Goal: Information Seeking & Learning: Learn about a topic

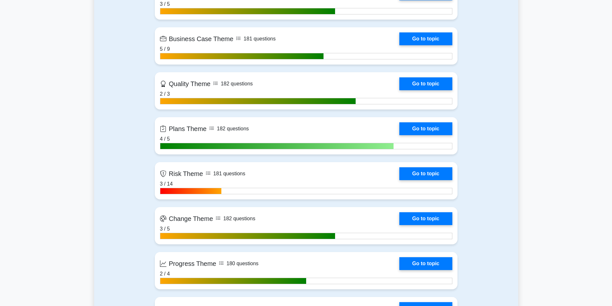
scroll to position [445, 0]
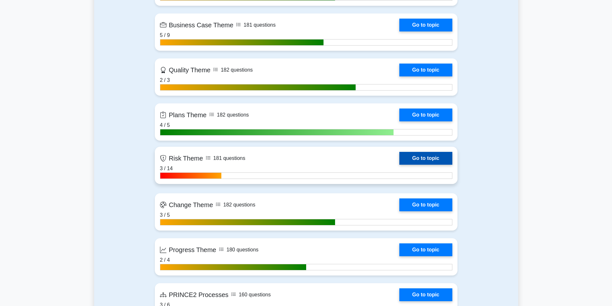
click at [430, 154] on link "Go to topic" at bounding box center [425, 158] width 53 height 13
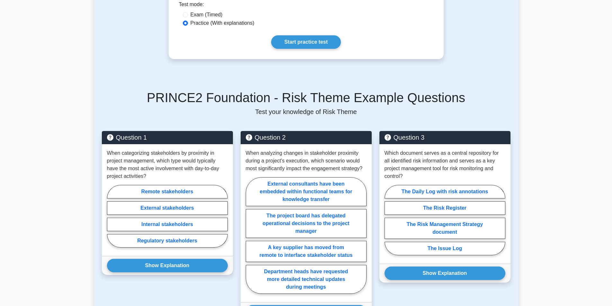
scroll to position [232, 0]
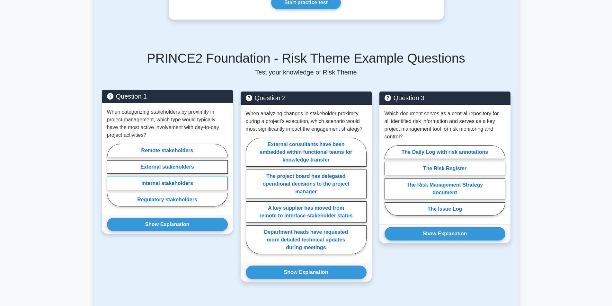
click at [179, 182] on label "Internal stakeholders" at bounding box center [167, 183] width 121 height 13
click at [111, 179] on input "Internal stakeholders" at bounding box center [109, 177] width 4 height 4
radio input "true"
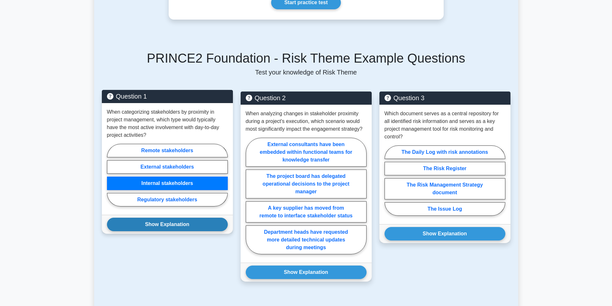
click at [170, 221] on button "Show Explanation" at bounding box center [167, 224] width 121 height 13
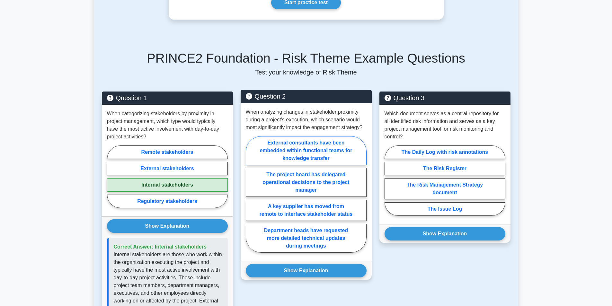
click at [293, 157] on label "External consultants have been embedded within functional teams for knowledge t…" at bounding box center [306, 150] width 121 height 29
click at [250, 194] on input "External consultants have been embedded within functional teams for knowledge t…" at bounding box center [248, 196] width 4 height 4
radio input "true"
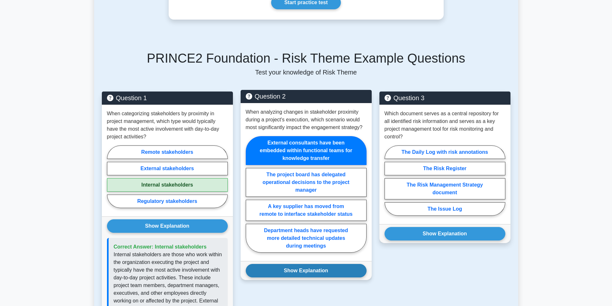
click at [299, 276] on button "Show Explanation" at bounding box center [306, 270] width 121 height 13
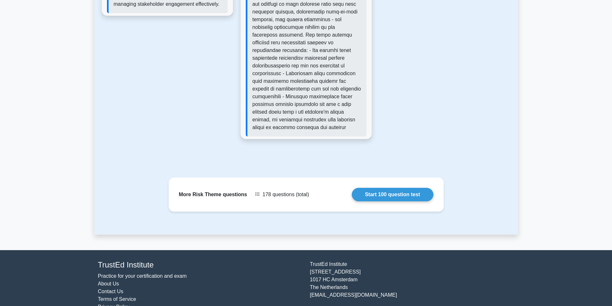
scroll to position [623, 0]
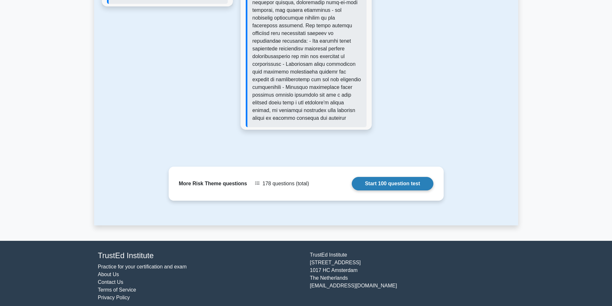
click at [421, 184] on link "Start 100 question test" at bounding box center [393, 183] width 82 height 13
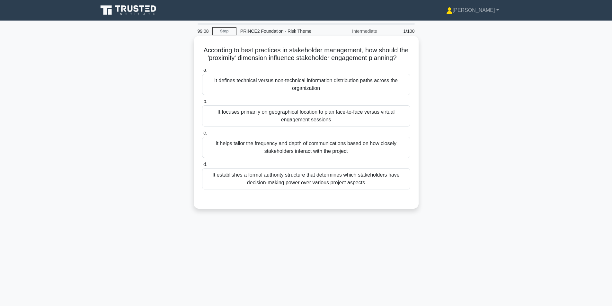
click at [340, 157] on div "It helps tailor the frequency and depth of communications based on how closely …" at bounding box center [306, 147] width 208 height 21
click at [202, 135] on input "c. It helps tailor the frequency and depth of communications based on how close…" at bounding box center [202, 133] width 0 height 4
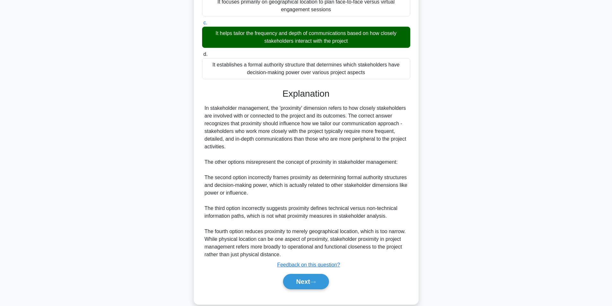
scroll to position [121, 0]
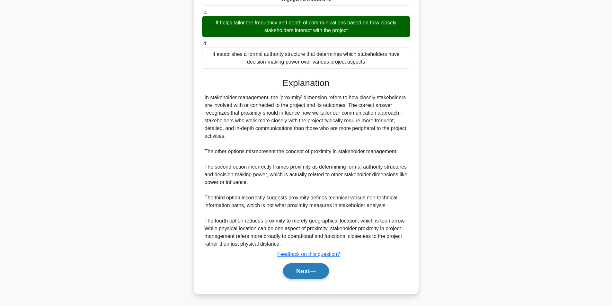
click at [306, 279] on button "Next" at bounding box center [306, 271] width 46 height 15
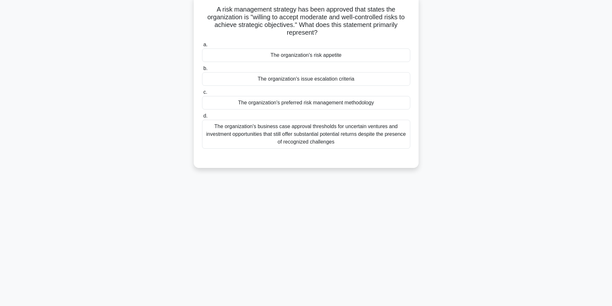
click at [354, 138] on div "The organization's business case approval thresholds for uncertain ventures and…" at bounding box center [306, 134] width 208 height 29
click at [202, 118] on input "d. The organization's business case approval thresholds for uncertain ventures …" at bounding box center [202, 116] width 0 height 4
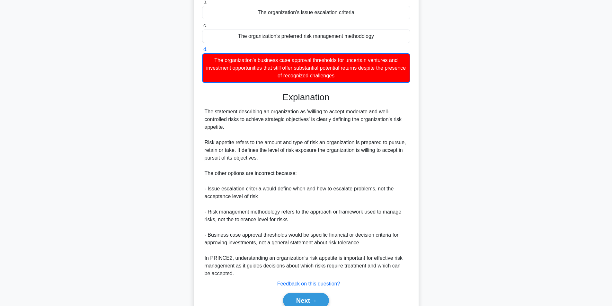
scroll to position [137, 0]
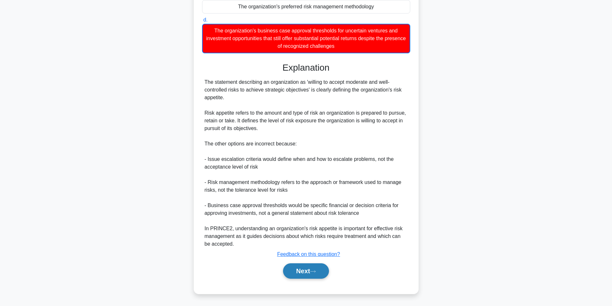
click at [289, 272] on button "Next" at bounding box center [306, 271] width 46 height 15
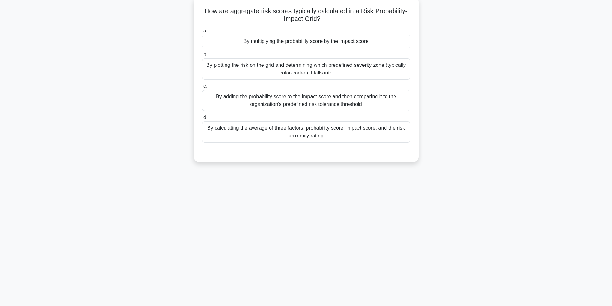
scroll to position [41, 0]
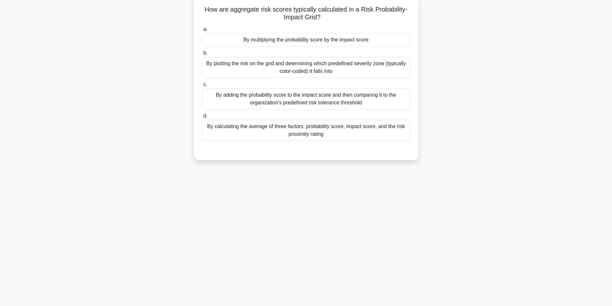
click at [340, 126] on div "By calculating the average of three factors: probability score, impact score, a…" at bounding box center [306, 130] width 208 height 21
click at [202, 118] on input "d. By calculating the average of three factors: probability score, impact score…" at bounding box center [202, 116] width 0 height 4
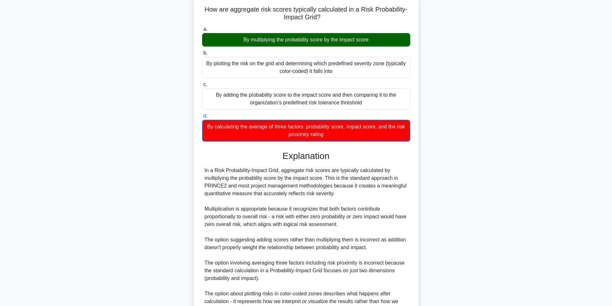
drag, startPoint x: 292, startPoint y: 182, endPoint x: 349, endPoint y: 193, distance: 57.5
click at [349, 193] on div "In a Risk Probability-Impact Grid, aggregate risk scores are typically calculat…" at bounding box center [306, 240] width 203 height 147
drag, startPoint x: 327, startPoint y: 180, endPoint x: 342, endPoint y: 193, distance: 19.8
click at [342, 193] on div "In a Risk Probability-Impact Grid, aggregate risk scores are typically calculat…" at bounding box center [306, 240] width 203 height 147
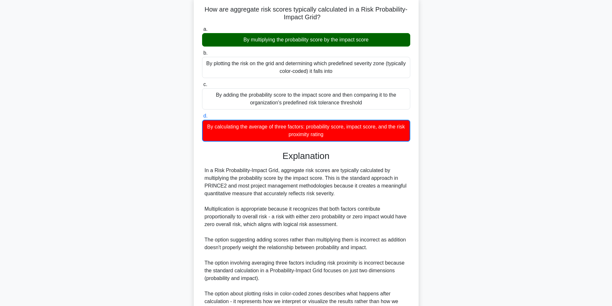
click at [342, 193] on div "In a Risk Probability-Impact Grid, aggregate risk scores are typically calculat…" at bounding box center [306, 240] width 203 height 147
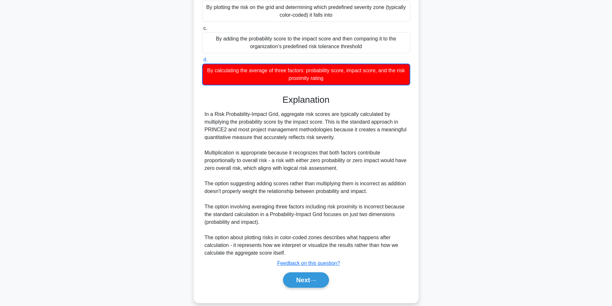
scroll to position [106, 0]
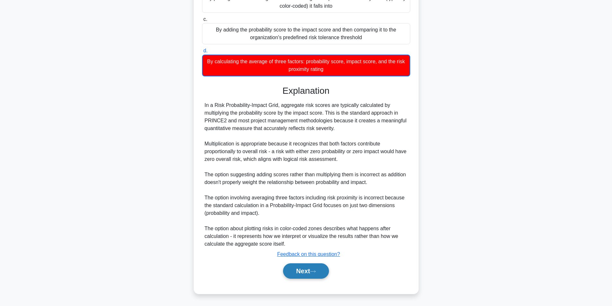
click at [305, 272] on button "Next" at bounding box center [306, 271] width 46 height 15
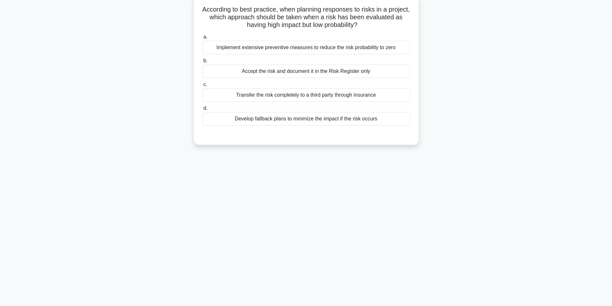
click at [304, 119] on div "Develop fallback plans to minimize the impact if the risk occurs" at bounding box center [306, 118] width 208 height 13
click at [202, 111] on input "d. Develop fallback plans to minimize the impact if the risk occurs" at bounding box center [202, 108] width 0 height 4
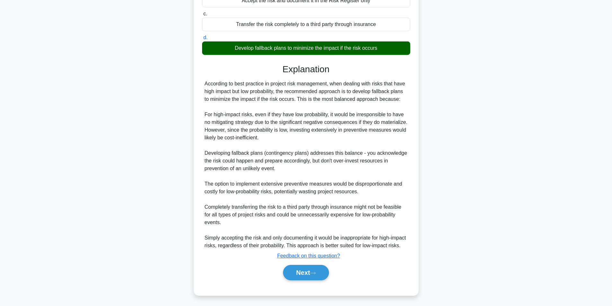
scroll to position [121, 0]
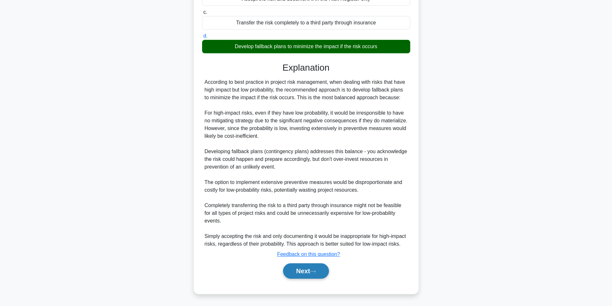
click at [303, 269] on button "Next" at bounding box center [306, 271] width 46 height 15
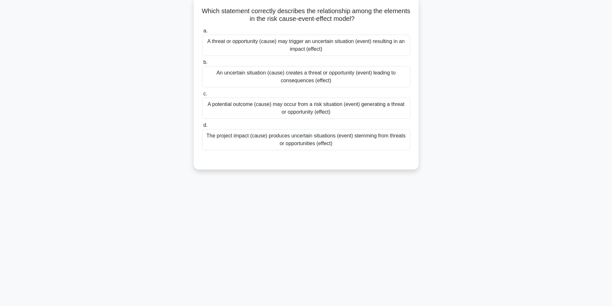
click at [316, 241] on div "83:44 Stop PRINCE2 Foundation - Risk Theme Intermediate 5/100 Which statement c…" at bounding box center [306, 142] width 424 height 321
click at [308, 50] on div "A threat or opportunity (cause) may trigger an uncertain situation (event) resu…" at bounding box center [306, 43] width 208 height 21
click at [202, 31] on input "a. A threat or opportunity (cause) may trigger an uncertain situation (event) r…" at bounding box center [202, 29] width 0 height 4
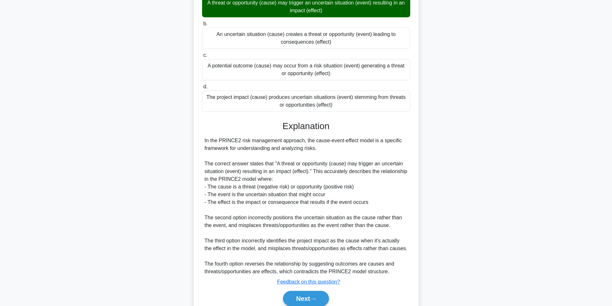
scroll to position [89, 0]
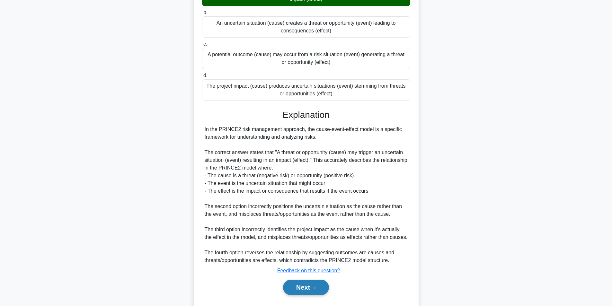
click at [300, 289] on button "Next" at bounding box center [306, 287] width 46 height 15
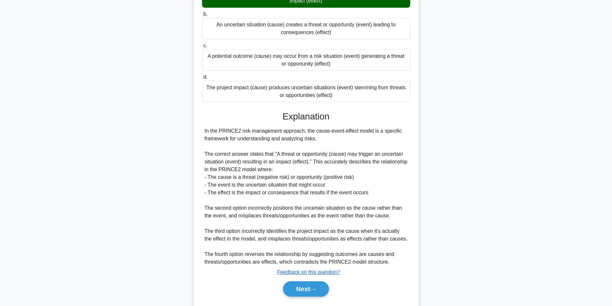
scroll to position [41, 0]
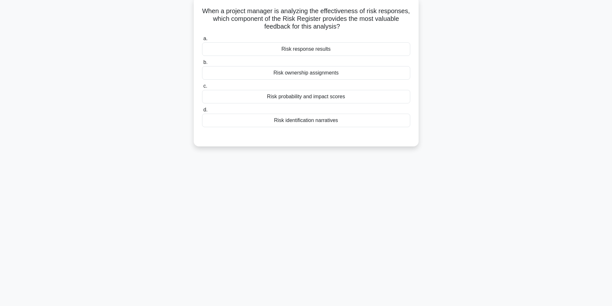
click at [545, 114] on main "79:39 Stop PRINCE2 Foundation - Risk Theme Intermediate 6/100 When a project ma…" at bounding box center [306, 143] width 612 height 327
click at [340, 94] on div "Risk probability and impact scores" at bounding box center [306, 94] width 208 height 13
click at [202, 87] on input "c. Risk probability and impact scores" at bounding box center [202, 85] width 0 height 4
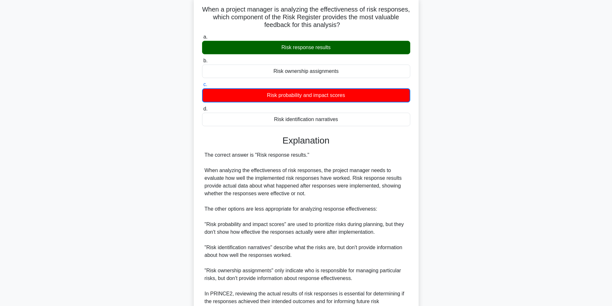
click at [339, 194] on div "The correct answer is "Risk response results." When analyzing the effectiveness…" at bounding box center [306, 232] width 203 height 162
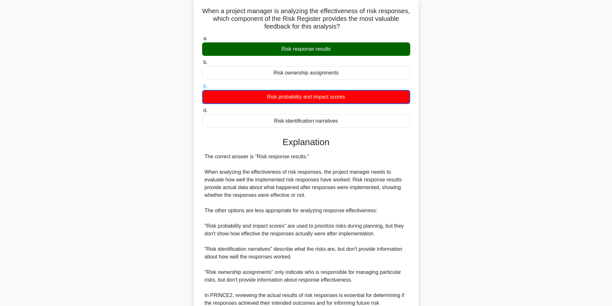
drag, startPoint x: 611, startPoint y: 123, endPoint x: 610, endPoint y: 175, distance: 52.4
click at [610, 175] on main "78:36 Stop PRINCE2 Foundation - Risk Theme Intermediate 6/100 When a project ma…" at bounding box center [306, 175] width 612 height 391
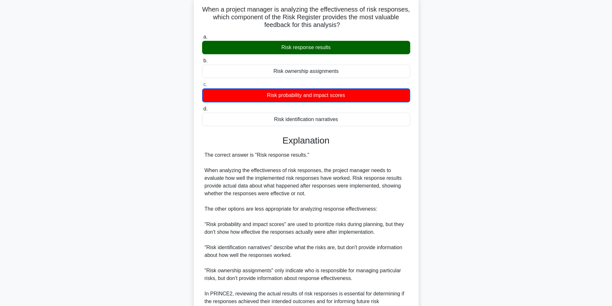
click at [387, 198] on div "The correct answer is "Risk response results." When analyzing the effectiveness…" at bounding box center [306, 232] width 203 height 162
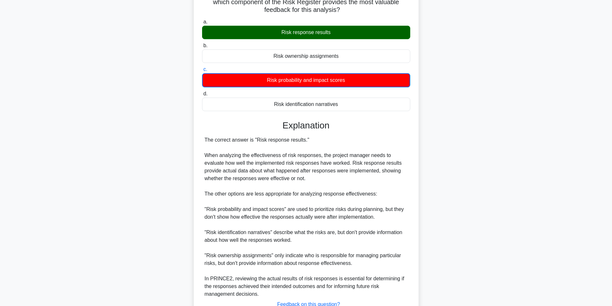
scroll to position [106, 0]
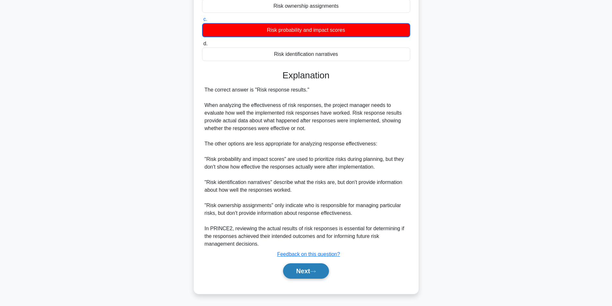
click at [301, 264] on button "Next" at bounding box center [306, 271] width 46 height 15
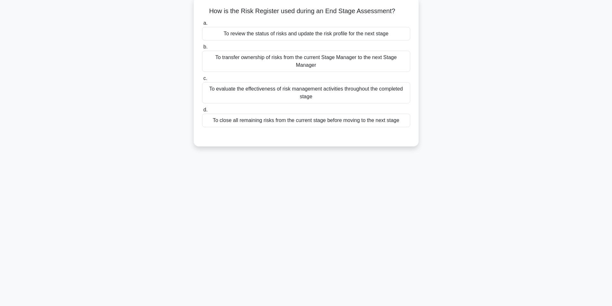
scroll to position [41, 0]
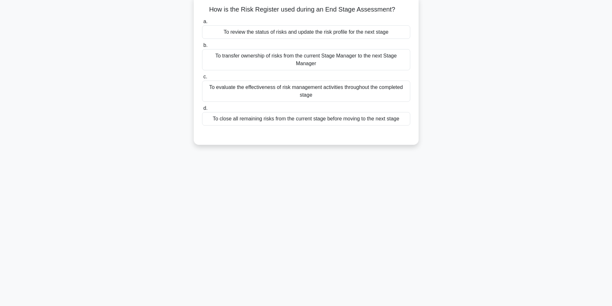
click at [345, 85] on div "To evaluate the effectiveness of risk management activities throughout the comp…" at bounding box center [306, 91] width 208 height 21
click at [202, 79] on input "c. To evaluate the effectiveness of risk management activities throughout the c…" at bounding box center [202, 77] width 0 height 4
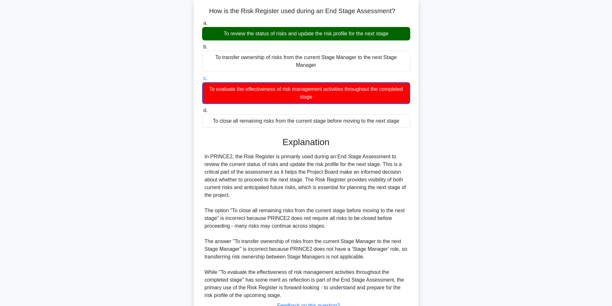
scroll to position [83, 0]
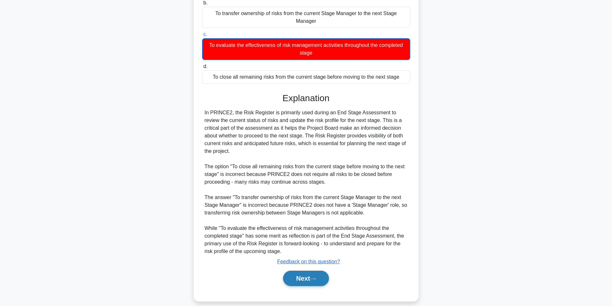
click at [302, 275] on button "Next" at bounding box center [306, 278] width 46 height 15
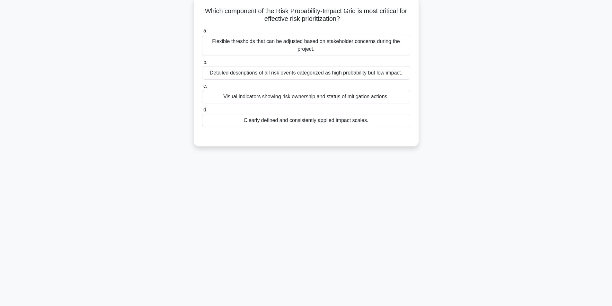
scroll to position [41, 0]
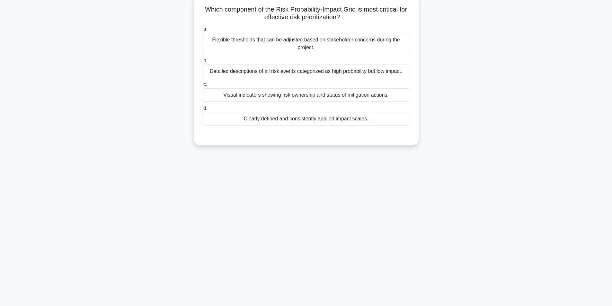
click at [325, 128] on div "a. Flexible thresholds that can be adjusted based on stakeholder concerns durin…" at bounding box center [306, 80] width 210 height 113
click at [330, 118] on div "Clearly defined and consistently applied impact scales." at bounding box center [306, 118] width 208 height 13
click at [202, 111] on input "d. Clearly defined and consistently applied impact scales." at bounding box center [202, 108] width 0 height 4
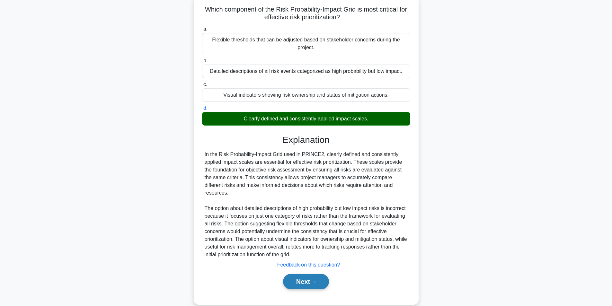
click at [324, 281] on button "Next" at bounding box center [306, 281] width 46 height 15
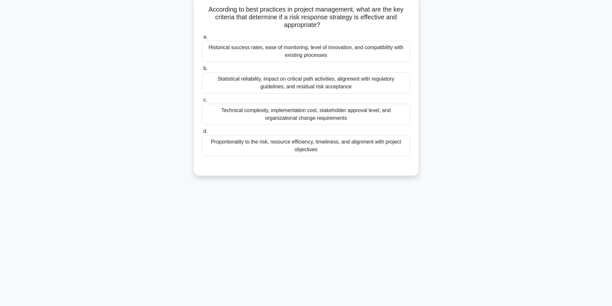
click at [263, 152] on div "Proportionality to the risk, resource efficiency, timeliness, and alignment wit…" at bounding box center [306, 145] width 208 height 21
click at [202, 134] on input "d. Proportionality to the risk, resource efficiency, timeliness, and alignment …" at bounding box center [202, 132] width 0 height 4
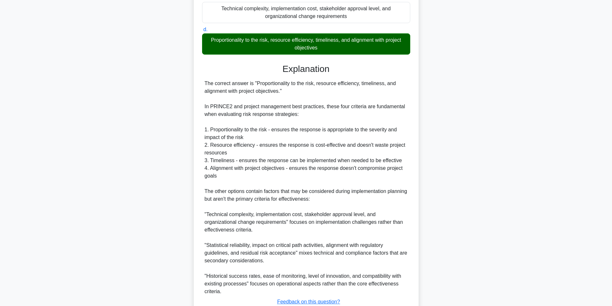
scroll to position [191, 0]
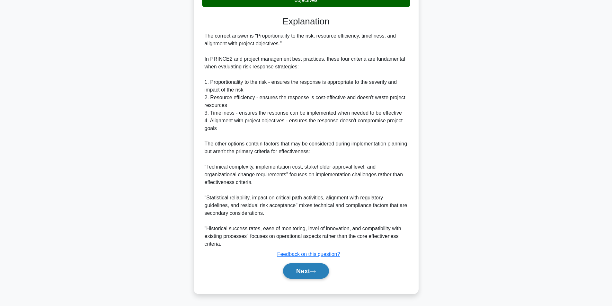
click at [303, 272] on button "Next" at bounding box center [306, 271] width 46 height 15
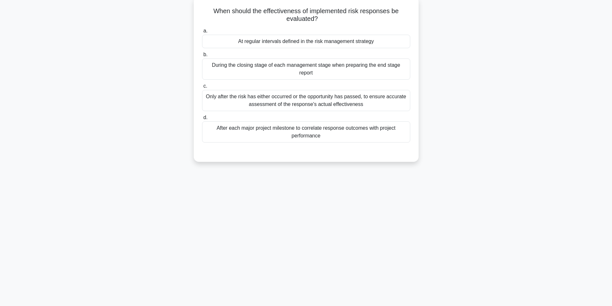
scroll to position [41, 0]
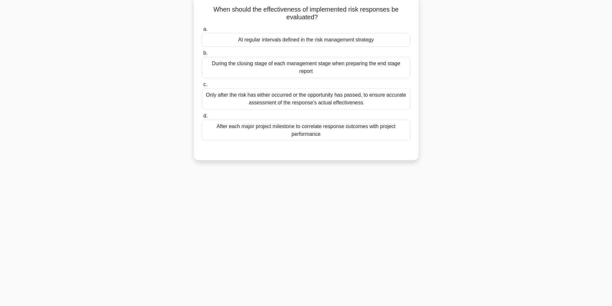
click at [331, 39] on div "At regular intervals defined in the risk management strategy" at bounding box center [306, 39] width 208 height 13
click at [202, 31] on input "a. At regular intervals defined in the risk management strategy" at bounding box center [202, 29] width 0 height 4
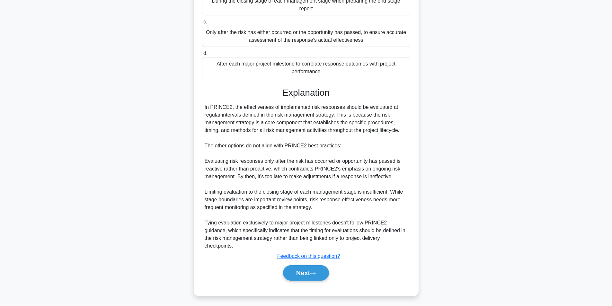
scroll to position [106, 0]
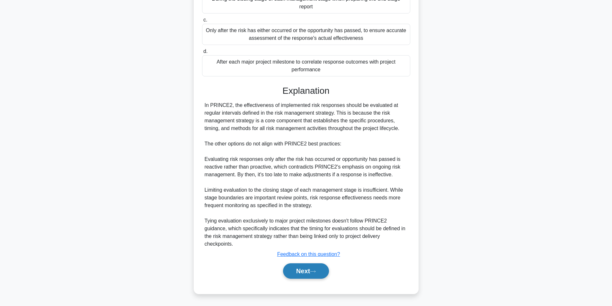
click at [294, 275] on button "Next" at bounding box center [306, 271] width 46 height 15
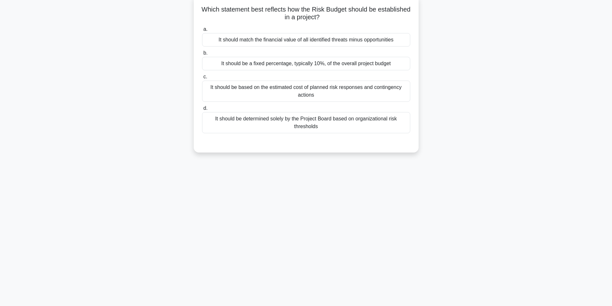
click at [338, 93] on div "It should be based on the estimated cost of planned risk responses and continge…" at bounding box center [306, 91] width 208 height 21
click at [202, 79] on input "c. It should be based on the estimated cost of planned risk responses and conti…" at bounding box center [202, 77] width 0 height 4
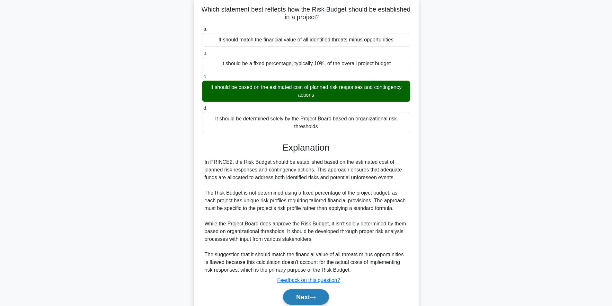
click at [312, 295] on button "Next" at bounding box center [306, 297] width 46 height 15
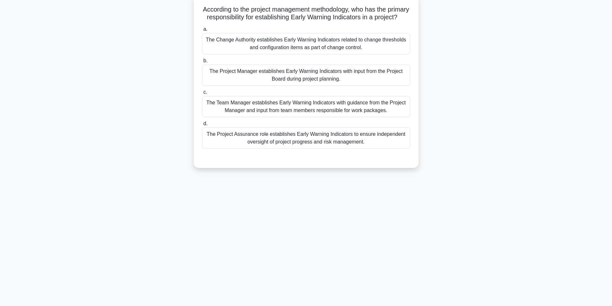
click at [313, 117] on div "The Team Manager establishes Early Warning Indicators with guidance from the Pr…" at bounding box center [306, 106] width 208 height 21
click at [202, 94] on input "c. The Team Manager establishes Early Warning Indicators with guidance from the…" at bounding box center [202, 92] width 0 height 4
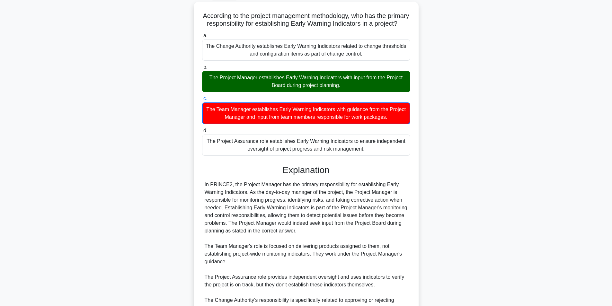
scroll to position [39, 0]
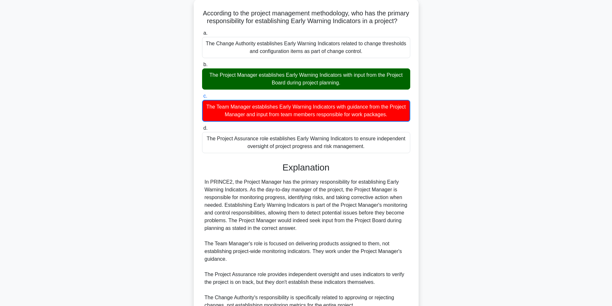
click at [610, 37] on main "65:49 Stop PRINCE2 Foundation - Risk Theme Intermediate 12/100 According to the…" at bounding box center [306, 174] width 612 height 384
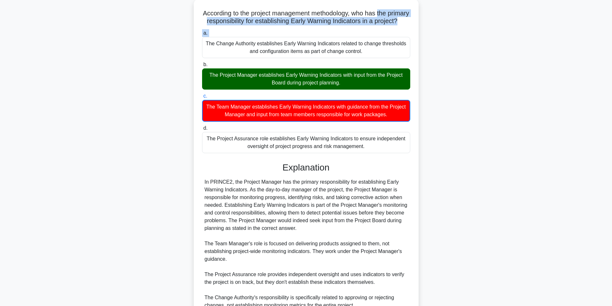
drag, startPoint x: 610, startPoint y: 37, endPoint x: 605, endPoint y: 17, distance: 20.5
click at [605, 17] on main "65:48 Stop PRINCE2 Foundation - Risk Theme Intermediate 12/100 According to the…" at bounding box center [306, 174] width 612 height 384
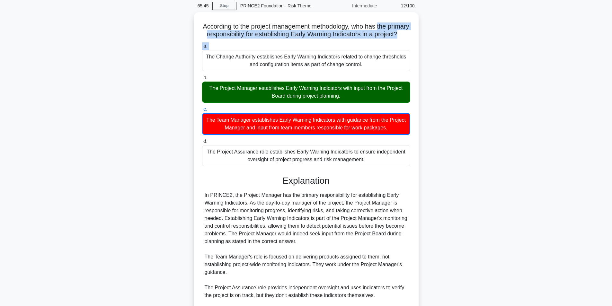
scroll to position [0, 0]
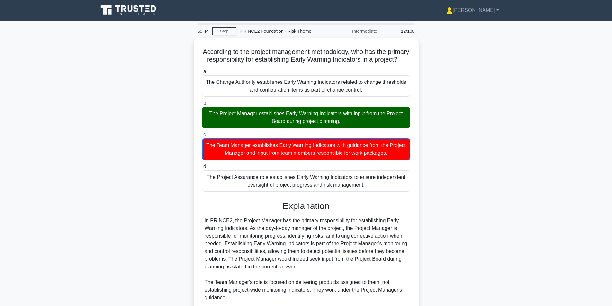
click at [558, 84] on main "65:44 Stop PRINCE2 Foundation - Risk Theme Intermediate 12/100 According to the…" at bounding box center [306, 213] width 612 height 384
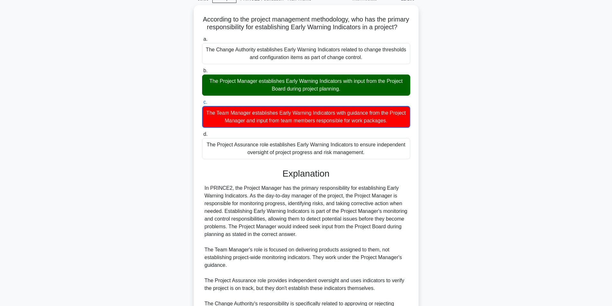
scroll to position [37, 0]
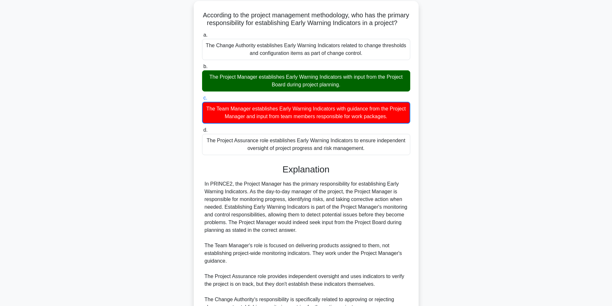
click at [512, 126] on div "According to the project management methodology, who has the primary responsibi…" at bounding box center [306, 183] width 424 height 364
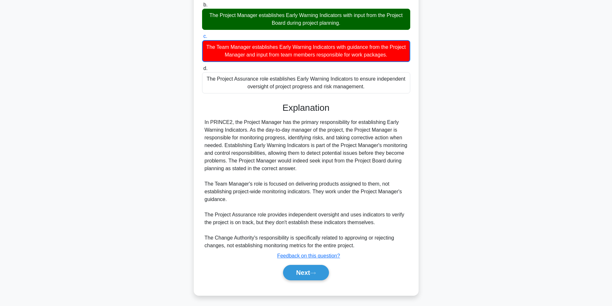
scroll to position [106, 0]
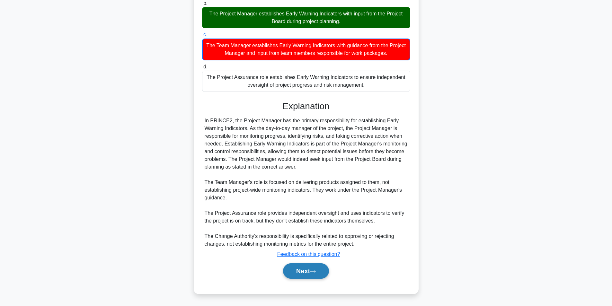
click at [315, 270] on icon at bounding box center [313, 272] width 6 height 4
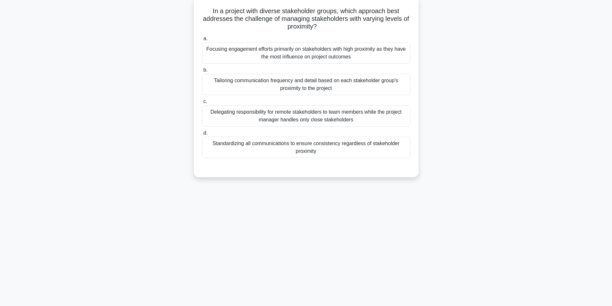
click at [488, 170] on div "In a project with diverse stakeholder groups, which approach best addresses the…" at bounding box center [306, 91] width 424 height 188
click at [511, 102] on div "In a project with diverse stakeholder groups, which approach best addresses the…" at bounding box center [306, 91] width 424 height 188
click at [469, 84] on div "In a project with diverse stakeholder groups, which approach best addresses the…" at bounding box center [306, 91] width 424 height 188
click at [481, 87] on div "In a project with diverse stakeholder groups, which approach best addresses the…" at bounding box center [306, 91] width 424 height 188
click at [500, 67] on div "In a project with diverse stakeholder groups, which approach best addresses the…" at bounding box center [306, 91] width 424 height 188
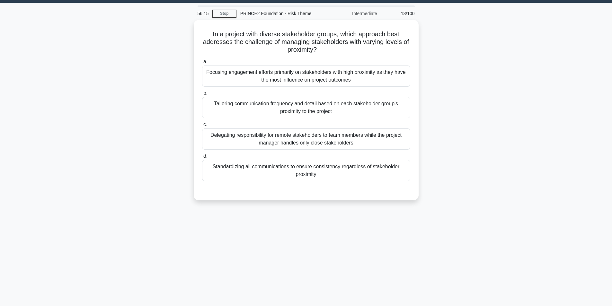
scroll to position [0, 0]
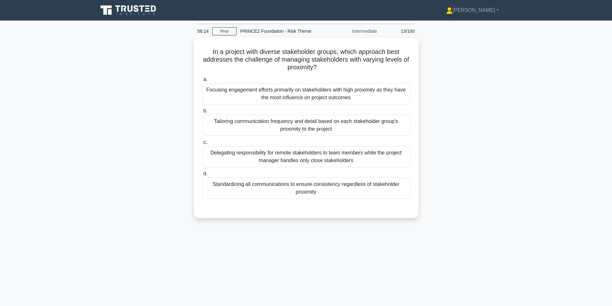
click at [576, 174] on main "56:14 Stop PRINCE2 Foundation - Risk Theme Intermediate 13/100 In a project wit…" at bounding box center [306, 184] width 612 height 327
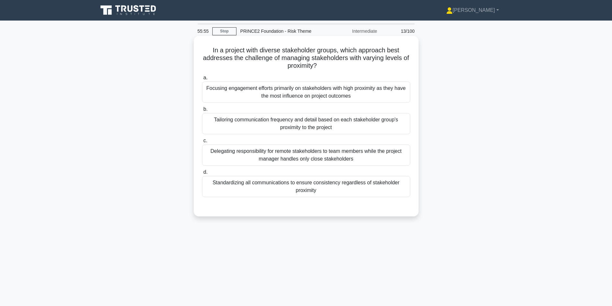
click at [330, 130] on div "Tailoring communication frequency and detail based on each stakeholder group's …" at bounding box center [306, 123] width 208 height 21
click at [202, 112] on input "b. Tailoring communication frequency and detail based on each stakeholder group…" at bounding box center [202, 109] width 0 height 4
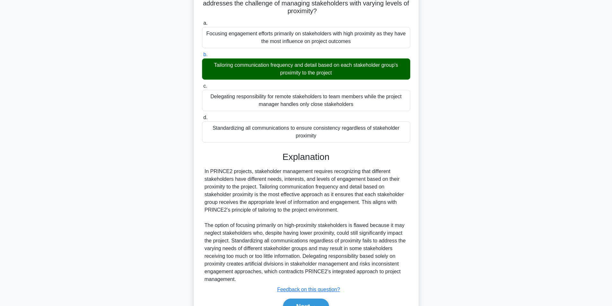
scroll to position [90, 0]
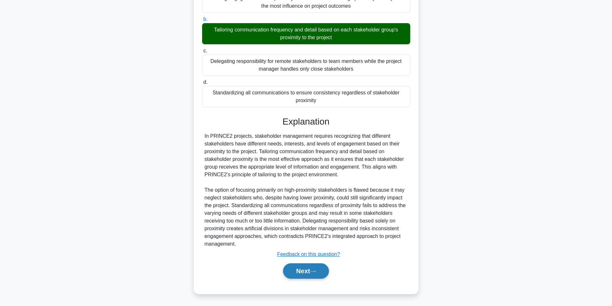
click at [325, 271] on button "Next" at bounding box center [306, 271] width 46 height 15
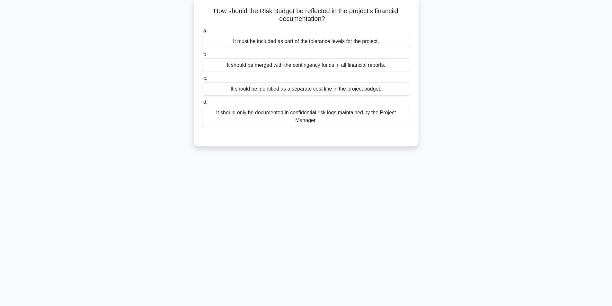
scroll to position [41, 0]
click at [527, 174] on main "55:48 Stop PRINCE2 Foundation - Risk Theme Intermediate 14/100 How should the R…" at bounding box center [306, 143] width 612 height 327
click at [523, 185] on main "55:25 Stop PRINCE2 Foundation - Risk Theme Intermediate 14/100 How should the R…" at bounding box center [306, 143] width 612 height 327
click at [523, 185] on main "55:13 Stop PRINCE2 Foundation - Risk Theme Intermediate 14/100 How should the R…" at bounding box center [306, 143] width 612 height 327
click at [523, 141] on main "55:05 Stop PRINCE2 Foundation - Risk Theme Intermediate 14/100 How should the R…" at bounding box center [306, 143] width 612 height 327
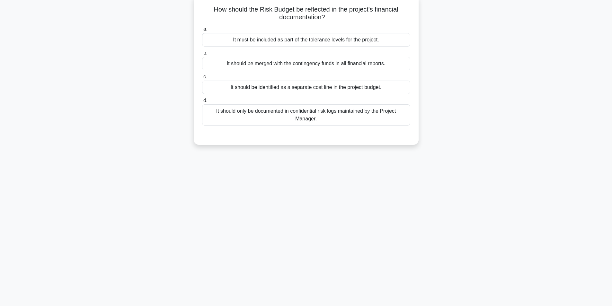
click at [333, 39] on div "It must be included as part of the tolerance levels for the project." at bounding box center [306, 39] width 208 height 13
click at [202, 31] on input "a. It must be included as part of the tolerance levels for the project." at bounding box center [202, 29] width 0 height 4
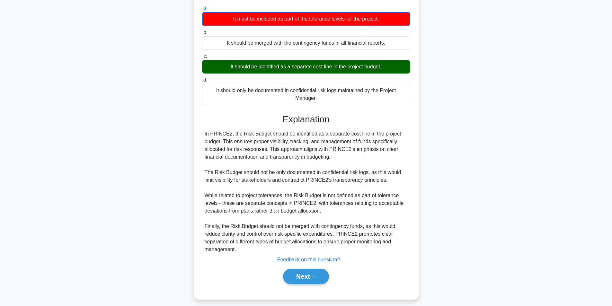
scroll to position [68, 0]
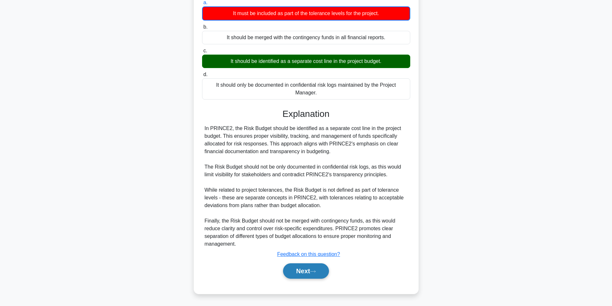
click at [300, 275] on button "Next" at bounding box center [306, 271] width 46 height 15
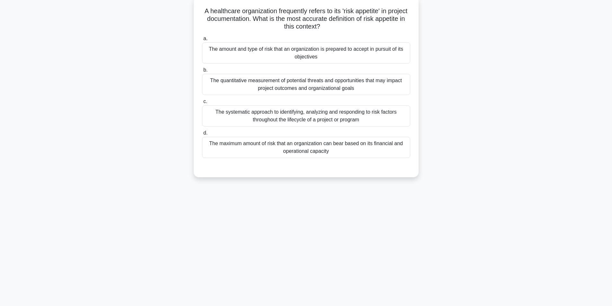
click at [474, 217] on div "53:22 Stop PRINCE2 Foundation - Risk Theme Intermediate 15/100 A healthcare org…" at bounding box center [306, 142] width 424 height 321
click at [349, 81] on div "The quantitative measurement of potential threats and opportunities that may im…" at bounding box center [306, 82] width 208 height 21
click at [202, 71] on input "b. The quantitative measurement of potential threats and opportunities that may…" at bounding box center [202, 69] width 0 height 4
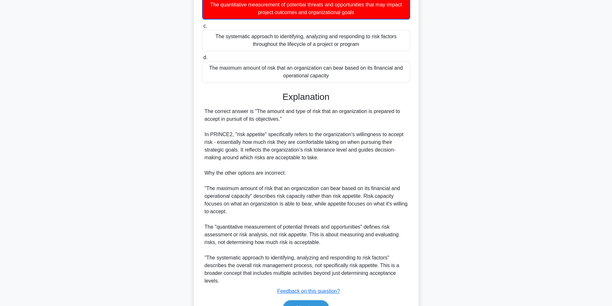
scroll to position [144, 0]
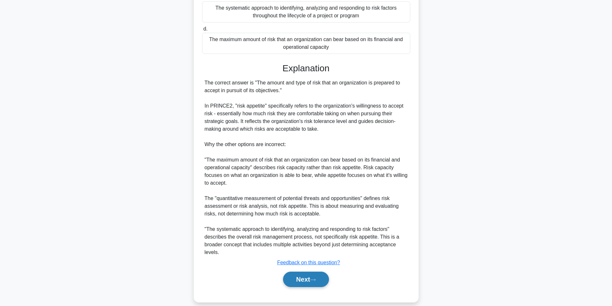
click at [294, 282] on button "Next" at bounding box center [306, 279] width 46 height 15
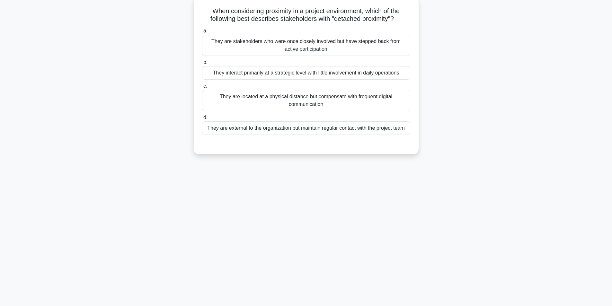
click at [352, 251] on div "52:18 Stop PRINCE2 Foundation - Risk Theme Intermediate 16/100 When considering…" at bounding box center [306, 142] width 424 height 321
click at [352, 251] on div "52:09 Stop PRINCE2 Foundation - Risk Theme Intermediate 16/100 When considering…" at bounding box center [306, 142] width 424 height 321
click at [352, 251] on div "52:01 Stop PRINCE2 Foundation - Risk Theme Intermediate 16/100 When considering…" at bounding box center [306, 142] width 424 height 321
click at [352, 251] on div "51:52 Stop PRINCE2 Foundation - Risk Theme Intermediate 16/100 When considering…" at bounding box center [306, 142] width 424 height 321
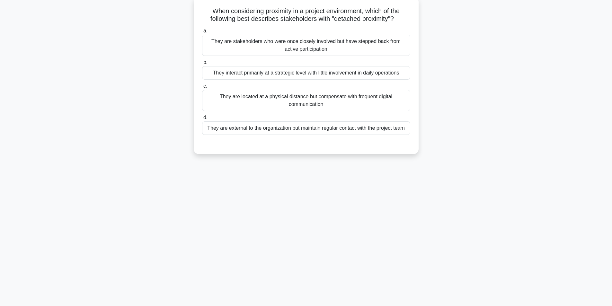
click at [352, 251] on div "51:52 Stop PRINCE2 Foundation - Risk Theme Intermediate 16/100 When considering…" at bounding box center [306, 142] width 424 height 321
click at [352, 251] on div "51:51 Stop PRINCE2 Foundation - Risk Theme Intermediate 16/100 When considering…" at bounding box center [306, 142] width 424 height 321
click at [367, 245] on div "51:36 Stop PRINCE2 Foundation - Risk Theme Intermediate 16/100 When considering…" at bounding box center [306, 142] width 424 height 321
click at [367, 244] on div "51:31 Stop PRINCE2 Foundation - Risk Theme Intermediate 16/100 When considering…" at bounding box center [306, 142] width 424 height 321
click at [419, 220] on div "50:52 Stop PRINCE2 Foundation - Risk Theme Intermediate 16/100 When considering…" at bounding box center [306, 142] width 424 height 321
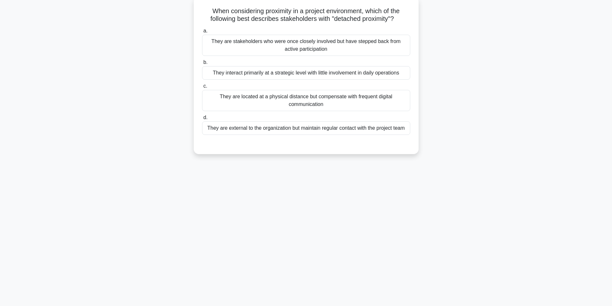
click at [418, 219] on div "50:44 Stop PRINCE2 Foundation - Risk Theme Intermediate 16/100 When considering…" at bounding box center [306, 142] width 424 height 321
click at [418, 219] on div "50:39 Stop PRINCE2 Foundation - Risk Theme Intermediate 16/100 When considering…" at bounding box center [306, 142] width 424 height 321
click at [418, 219] on div "50:38 Stop PRINCE2 Foundation - Risk Theme Intermediate 16/100 When considering…" at bounding box center [306, 142] width 424 height 321
click at [411, 212] on div "50:32 Stop PRINCE2 Foundation - Risk Theme Intermediate 16/100 When considering…" at bounding box center [306, 142] width 424 height 321
click at [411, 212] on div "50:29 Stop PRINCE2 Foundation - Risk Theme Intermediate 16/100 When considering…" at bounding box center [306, 142] width 424 height 321
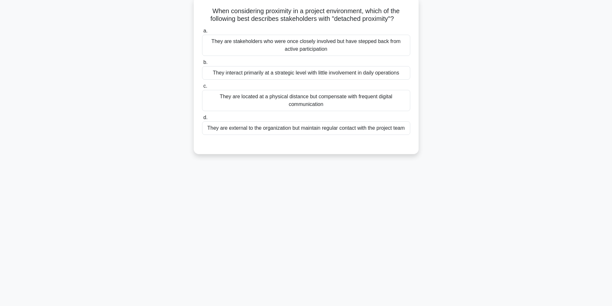
click at [445, 180] on div "50:03 Stop PRINCE2 Foundation - Risk Theme Intermediate 16/100 When considering…" at bounding box center [306, 142] width 424 height 321
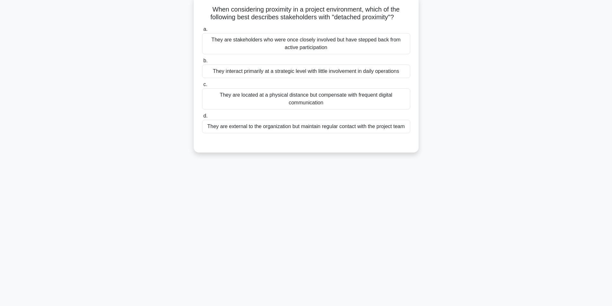
click at [324, 151] on div "When considering proximity in a project environment, which of the following bes…" at bounding box center [306, 73] width 225 height 157
click at [311, 46] on div "They are stakeholders who were once closely involved but have stepped back from…" at bounding box center [306, 43] width 208 height 21
click at [202, 31] on input "a. They are stakeholders who were once closely involved but have stepped back f…" at bounding box center [202, 29] width 0 height 4
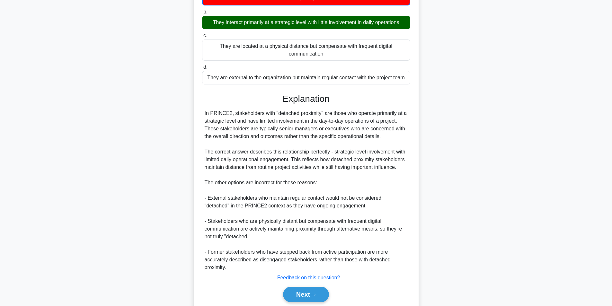
scroll to position [114, 0]
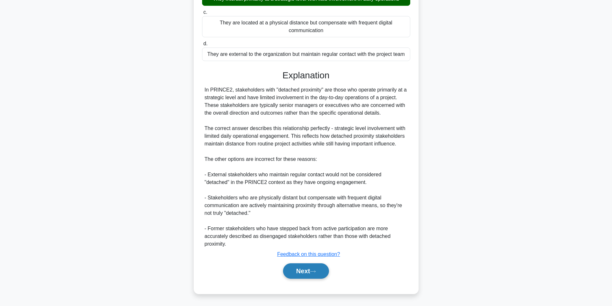
click at [317, 274] on button "Next" at bounding box center [306, 271] width 46 height 15
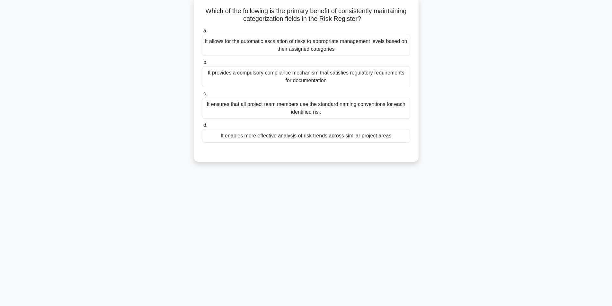
scroll to position [41, 0]
click at [317, 274] on div "49:07 Stop PRINCE2 Foundation - Risk Theme Intermediate 17/100 Which of the fol…" at bounding box center [306, 142] width 424 height 321
click at [480, 132] on div "Which of the following is the primary benefit of consistently maintaining categ…" at bounding box center [306, 83] width 424 height 173
click at [454, 170] on div "48:14 Stop PRINCE2 Foundation - Risk Theme Intermediate 17/100 Which of the fol…" at bounding box center [306, 142] width 424 height 321
click at [454, 170] on div "48:07 Stop PRINCE2 Foundation - Risk Theme Intermediate 17/100 Which of the fol…" at bounding box center [306, 142] width 424 height 321
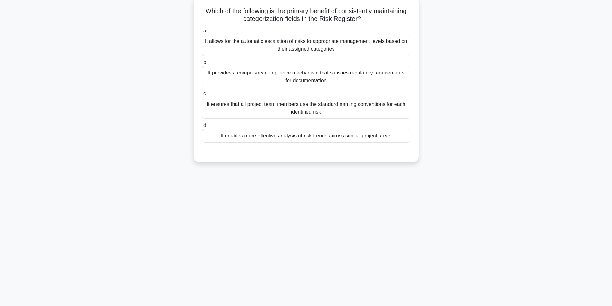
click at [446, 176] on div "48:03 Stop PRINCE2 Foundation - Risk Theme Intermediate 17/100 Which of the fol…" at bounding box center [306, 142] width 424 height 321
click at [446, 176] on div "46:59 Stop PRINCE2 Foundation - Risk Theme Intermediate 17/100 Which of the fol…" at bounding box center [306, 142] width 424 height 321
click at [430, 179] on div "46:40 Stop PRINCE2 Foundation - Risk Theme Intermediate 17/100 Which of the fol…" at bounding box center [306, 142] width 424 height 321
click at [430, 179] on div "46:37 Stop PRINCE2 Foundation - Risk Theme Intermediate 17/100 Which of the fol…" at bounding box center [306, 142] width 424 height 321
click at [431, 177] on div "46:12 Stop PRINCE2 Foundation - Risk Theme Intermediate 17/100 Which of the fol…" at bounding box center [306, 142] width 424 height 321
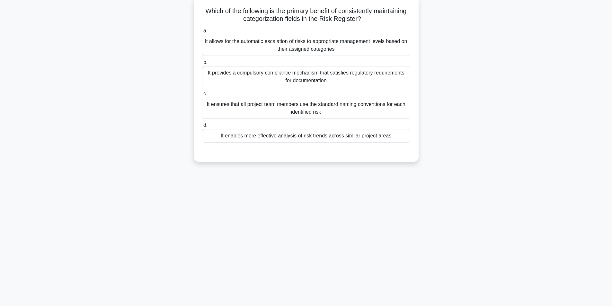
click at [433, 176] on div "46:03 Stop PRINCE2 Foundation - Risk Theme Intermediate 17/100 Which of the fol…" at bounding box center [306, 142] width 424 height 321
click at [256, 235] on div "45:02 Stop PRINCE2 Foundation - Risk Theme Intermediate 17/100 Which of the fol…" at bounding box center [306, 142] width 424 height 321
click at [368, 212] on div "43:42 Stop PRINCE2 Foundation - Risk Theme Intermediate 17/100 Which of the fol…" at bounding box center [306, 142] width 424 height 321
click at [320, 238] on div "43:32 Stop PRINCE2 Foundation - Risk Theme Intermediate 17/100 Which of the fol…" at bounding box center [306, 142] width 424 height 321
click at [322, 237] on div "43:11 Stop PRINCE2 Foundation - Risk Theme Intermediate 17/100 Which of the fol…" at bounding box center [306, 142] width 424 height 321
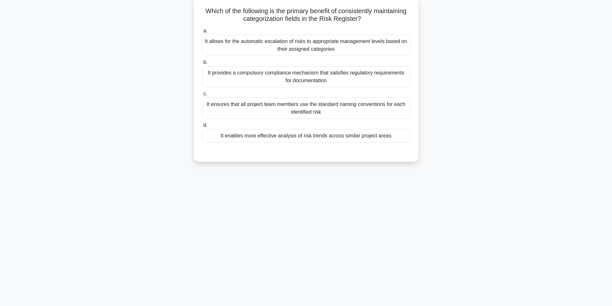
click at [322, 237] on div "41:58 Stop PRINCE2 Foundation - Risk Theme Intermediate 17/100 Which of the fol…" at bounding box center [306, 142] width 424 height 321
click at [322, 237] on div "41:57 Stop PRINCE2 Foundation - Risk Theme Intermediate 17/100 Which of the fol…" at bounding box center [306, 142] width 424 height 321
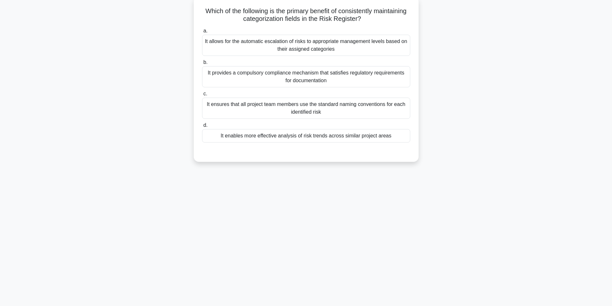
click at [367, 174] on div "41:42 Stop PRINCE2 Foundation - Risk Theme Intermediate 17/100 Which of the fol…" at bounding box center [306, 142] width 424 height 321
click at [374, 154] on div "Which of the following is the primary benefit of consistently maintaining categ…" at bounding box center [306, 78] width 220 height 160
click at [291, 135] on div "It enables more effective analysis of risk trends across similar project areas" at bounding box center [306, 134] width 208 height 13
click at [202, 126] on input "d. It enables more effective analysis of risk trends across similar project are…" at bounding box center [202, 124] width 0 height 4
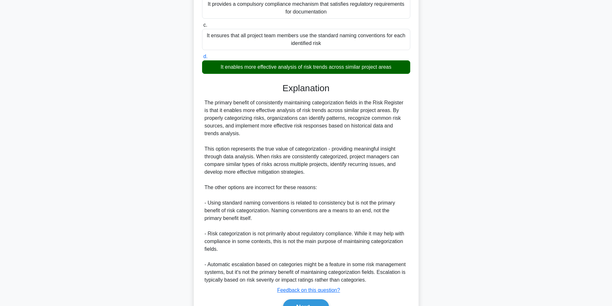
scroll to position [144, 0]
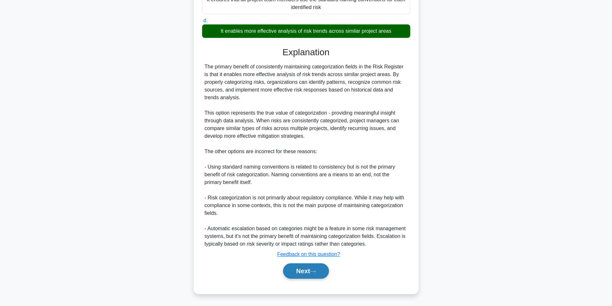
click at [318, 277] on button "Next" at bounding box center [306, 271] width 46 height 15
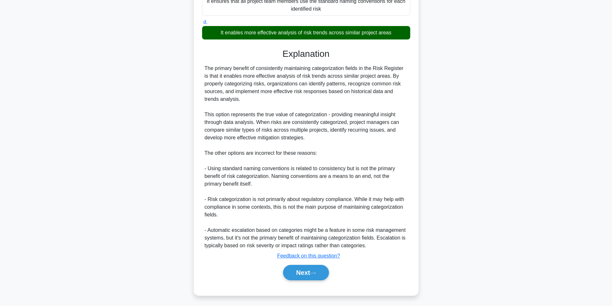
scroll to position [41, 0]
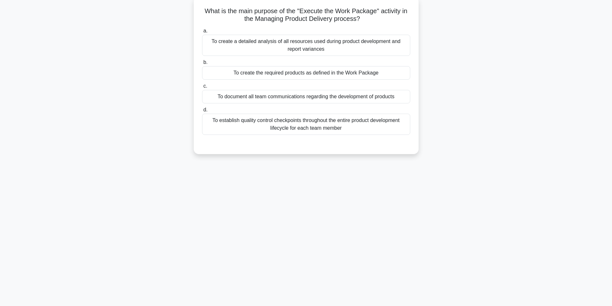
click at [473, 225] on div "39:37 Stop PRINCE2 Foundation - Risk Theme Intermediate 18/100 What is the main…" at bounding box center [306, 142] width 424 height 321
click at [461, 213] on div "39:23 Stop PRINCE2 Foundation - Risk Theme Intermediate 18/100 What is the main…" at bounding box center [306, 142] width 424 height 321
click at [473, 193] on div "38:00 Stop PRINCE2 Foundation - Risk Theme Intermediate 18/100 What is the main…" at bounding box center [306, 142] width 424 height 321
click at [473, 193] on div "37:50 Stop PRINCE2 Foundation - Risk Theme Intermediate 18/100 What is the main…" at bounding box center [306, 142] width 424 height 321
click at [472, 193] on div "37:31 Stop PRINCE2 Foundation - Risk Theme Intermediate 18/100 What is the main…" at bounding box center [306, 142] width 424 height 321
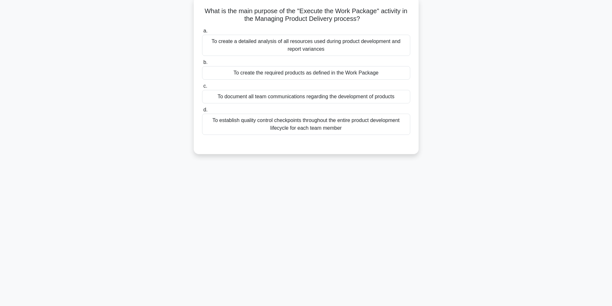
click at [495, 176] on div "37:28 Stop PRINCE2 Foundation - Risk Theme Intermediate 18/100 What is the main…" at bounding box center [306, 142] width 424 height 321
click at [495, 176] on div "37:26 Stop PRINCE2 Foundation - Risk Theme Intermediate 18/100 What is the main…" at bounding box center [306, 142] width 424 height 321
click at [496, 176] on div "37:18 Stop PRINCE2 Foundation - Risk Theme Intermediate 18/100 What is the main…" at bounding box center [306, 142] width 424 height 321
click at [496, 176] on div "37:15 Stop PRINCE2 Foundation - Risk Theme Intermediate 18/100 What is the main…" at bounding box center [306, 142] width 424 height 321
click at [496, 176] on div "37:14 Stop PRINCE2 Foundation - Risk Theme Intermediate 18/100 What is the main…" at bounding box center [306, 142] width 424 height 321
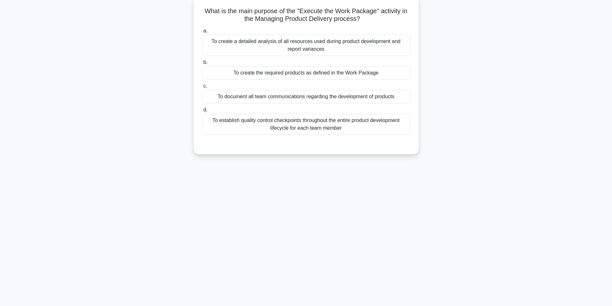
click at [496, 176] on div "37:13 Stop PRINCE2 Foundation - Risk Theme Intermediate 18/100 What is the main…" at bounding box center [306, 142] width 424 height 321
click at [496, 176] on div "37:10 Stop PRINCE2 Foundation - Risk Theme Intermediate 18/100 What is the main…" at bounding box center [306, 142] width 424 height 321
click at [496, 176] on div "37:08 Stop PRINCE2 Foundation - Risk Theme Intermediate 18/100 What is the main…" at bounding box center [306, 142] width 424 height 321
click at [496, 176] on div "37:06 Stop PRINCE2 Foundation - Risk Theme Intermediate 18/100 What is the main…" at bounding box center [306, 142] width 424 height 321
click at [496, 176] on div "37:05 Stop PRINCE2 Foundation - Risk Theme Intermediate 18/100 What is the main…" at bounding box center [306, 142] width 424 height 321
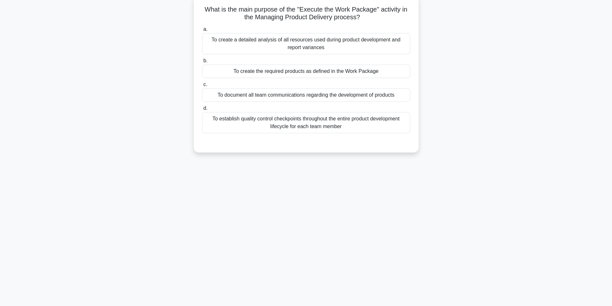
click at [342, 74] on div "To create the required products as defined in the Work Package" at bounding box center [306, 71] width 208 height 13
click at [202, 63] on input "b. To create the required products as defined in the Work Package" at bounding box center [202, 61] width 0 height 4
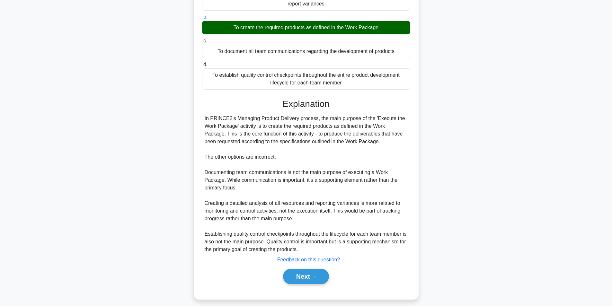
scroll to position [90, 0]
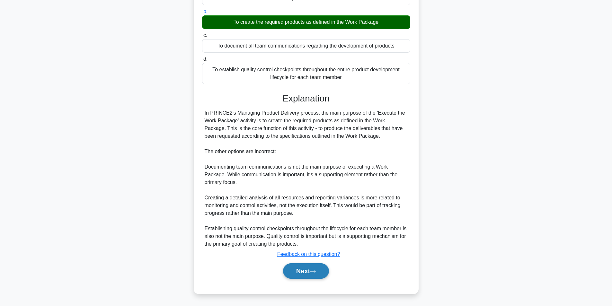
click at [303, 273] on button "Next" at bounding box center [306, 271] width 46 height 15
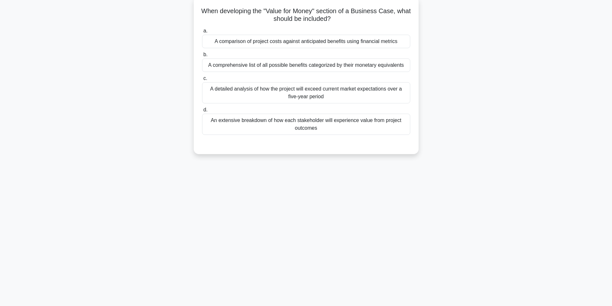
scroll to position [41, 0]
click at [303, 273] on div "36:11 Stop PRINCE2 Foundation - Risk Theme Intermediate 19/100 When developing …" at bounding box center [306, 142] width 424 height 321
click at [374, 220] on div "36:06 Stop PRINCE2 Foundation - Risk Theme Intermediate 19/100 When developing …" at bounding box center [306, 142] width 424 height 321
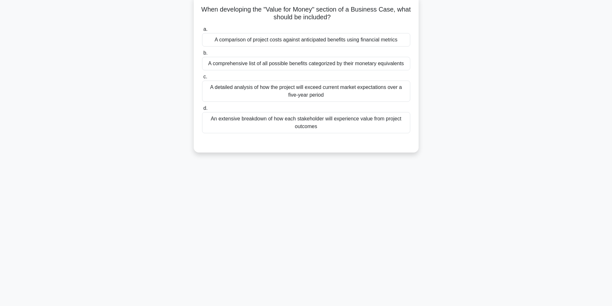
click at [330, 39] on div "A comparison of project costs against anticipated benefits using financial metr…" at bounding box center [306, 39] width 208 height 13
click at [202, 31] on input "a. A comparison of project costs against anticipated benefits using financial m…" at bounding box center [202, 29] width 0 height 4
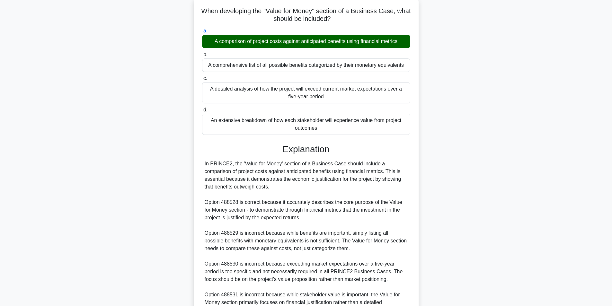
scroll to position [106, 0]
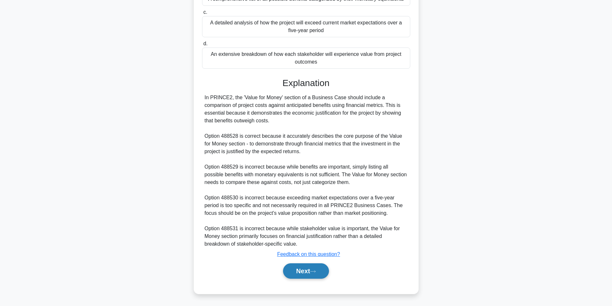
click at [320, 272] on button "Next" at bounding box center [306, 271] width 46 height 15
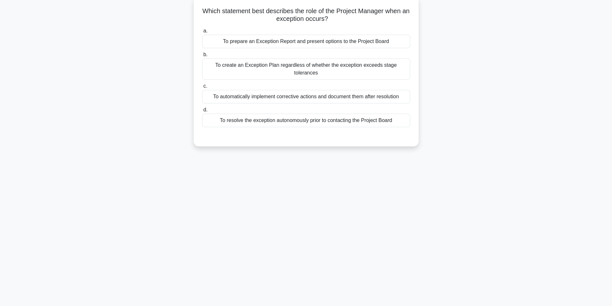
click at [421, 209] on div "35:21 Stop PRINCE2 Foundation - Risk Theme Intermediate 20/100 Which statement …" at bounding box center [306, 142] width 424 height 321
click at [408, 204] on div "35:19 Stop PRINCE2 Foundation - Risk Theme Intermediate 20/100 Which statement …" at bounding box center [306, 142] width 424 height 321
click at [408, 204] on div "35:10 Stop PRINCE2 Foundation - Risk Theme Intermediate 20/100 Which statement …" at bounding box center [306, 142] width 424 height 321
drag, startPoint x: 327, startPoint y: 98, endPoint x: 467, endPoint y: 127, distance: 142.8
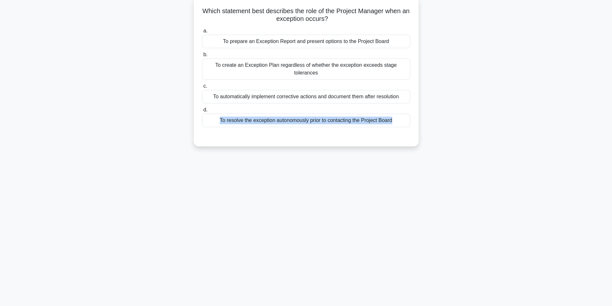
click at [467, 128] on div "Which statement best describes the role of the Project Manager when an exceptio…" at bounding box center [306, 75] width 424 height 157
click at [467, 127] on div "Which statement best describes the role of the Project Manager when an exceptio…" at bounding box center [306, 75] width 424 height 157
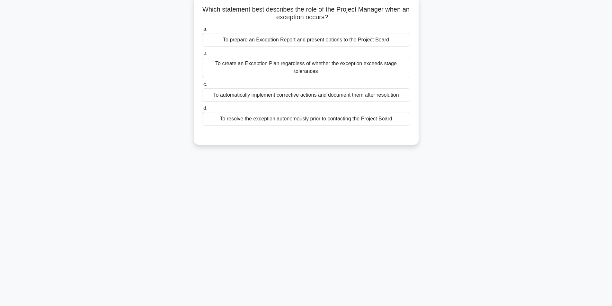
click at [359, 42] on div "To prepare an Exception Report and present options to the Project Board" at bounding box center [306, 39] width 208 height 13
click at [202, 31] on input "a. To prepare an Exception Report and present options to the Project Board" at bounding box center [202, 29] width 0 height 4
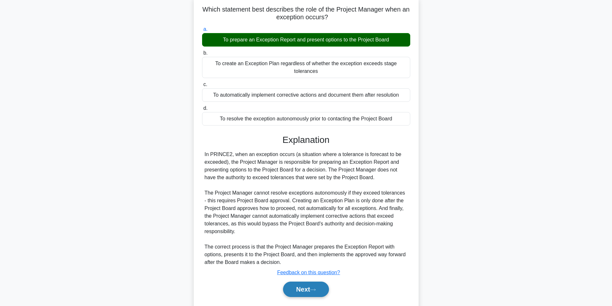
click at [302, 282] on button "Next" at bounding box center [306, 289] width 46 height 15
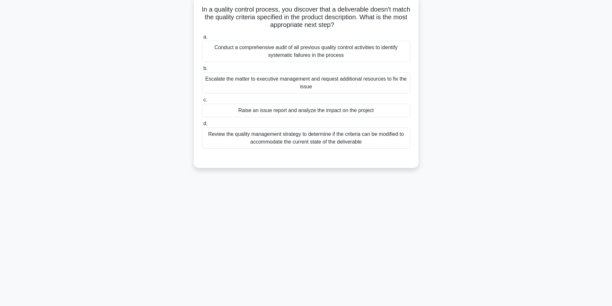
click at [373, 138] on div "Review the quality management strategy to determine if the criteria can be modi…" at bounding box center [306, 138] width 208 height 21
click at [202, 126] on input "d. Review the quality management strategy to determine if the criteria can be m…" at bounding box center [202, 124] width 0 height 4
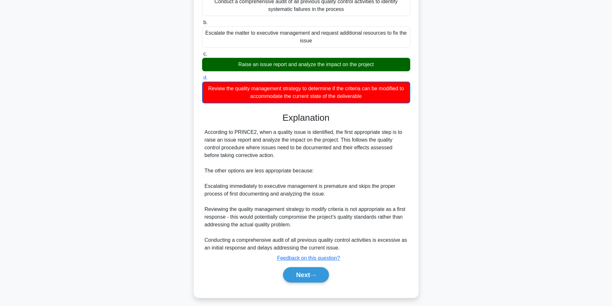
scroll to position [91, 0]
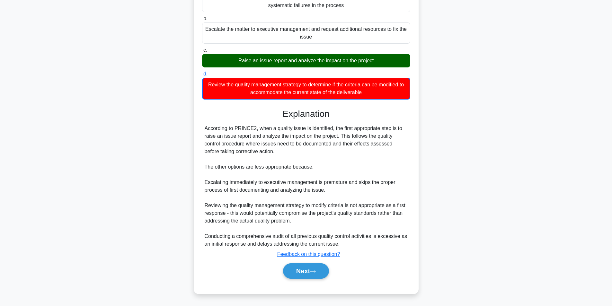
click at [360, 145] on div "According to PRINCE2, when a quality issue is identified, the first appropriate…" at bounding box center [306, 186] width 203 height 123
click at [309, 269] on button "Next" at bounding box center [306, 271] width 46 height 15
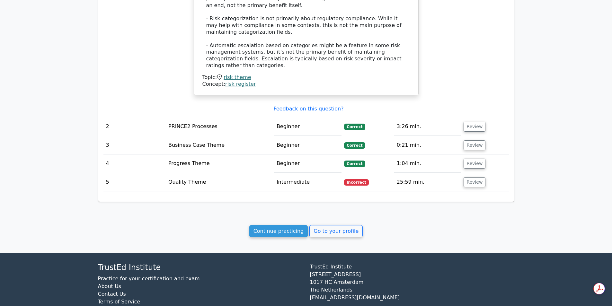
scroll to position [636, 0]
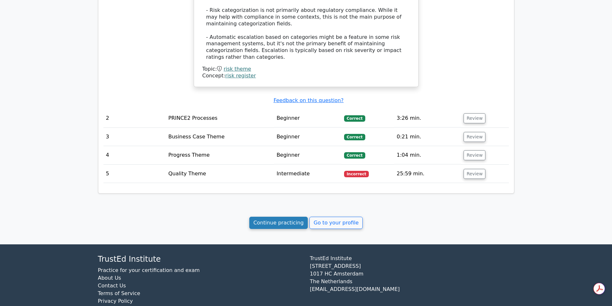
click at [287, 224] on link "Continue practicing" at bounding box center [278, 223] width 59 height 12
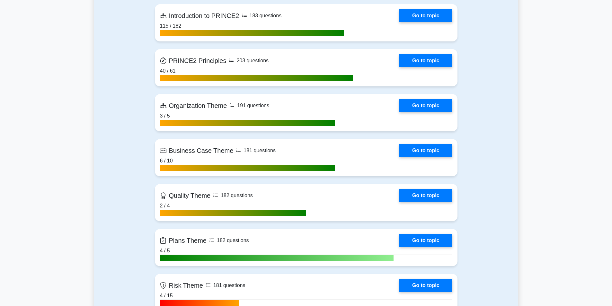
scroll to position [303, 0]
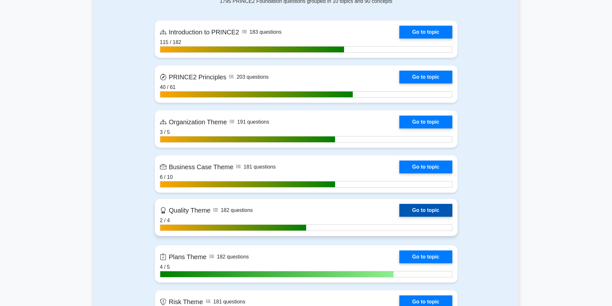
click at [414, 210] on link "Go to topic" at bounding box center [425, 210] width 53 height 13
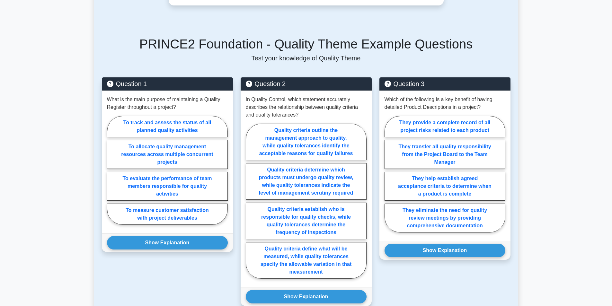
scroll to position [270, 0]
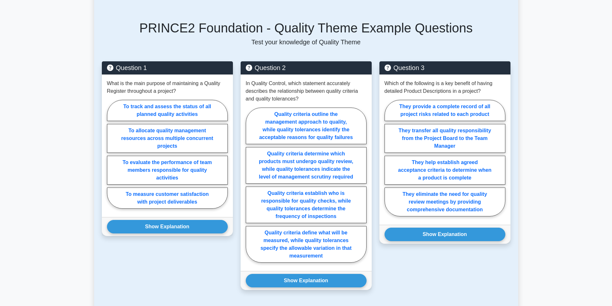
click at [571, 17] on main "Back to PRINCE2 Foundation (PRINCE2 Foundation) Test Flashcards Quality Theme E…" at bounding box center [306, 76] width 612 height 650
